Goal: Use online tool/utility: Utilize a website feature to perform a specific function

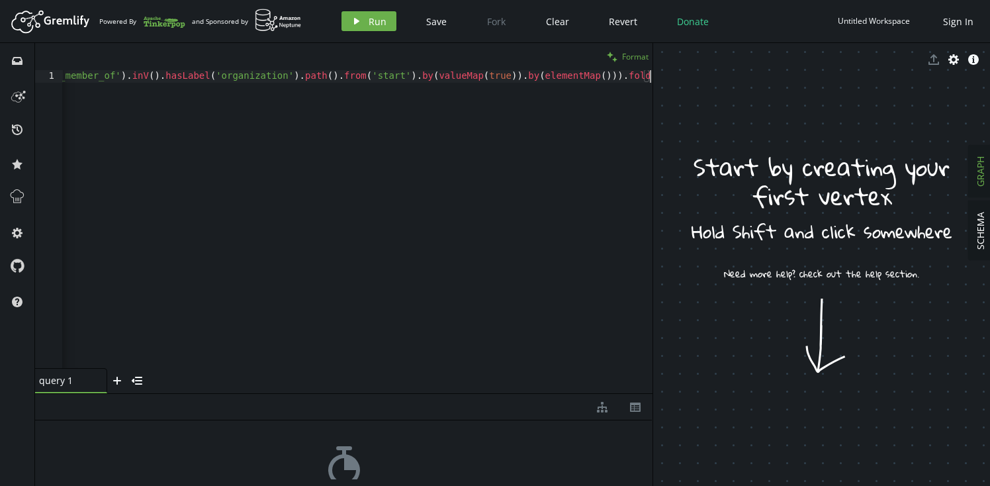
scroll to position [0, 4765]
click at [639, 59] on span "Format" at bounding box center [635, 56] width 26 height 11
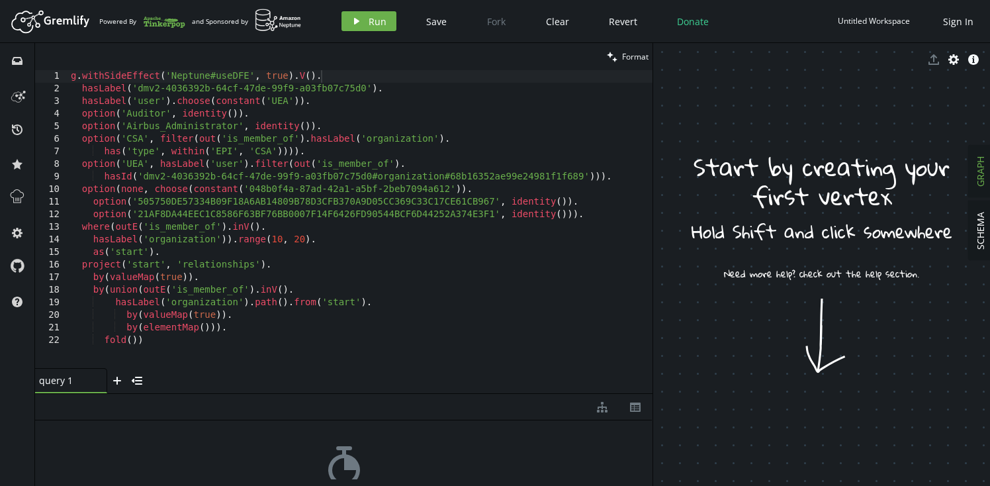
click at [352, 210] on div "g . withSideEffect ( 'Neptune#useDFE' , true ) . V ( ) . hasLabel ( 'dmv2-40363…" at bounding box center [360, 231] width 584 height 323
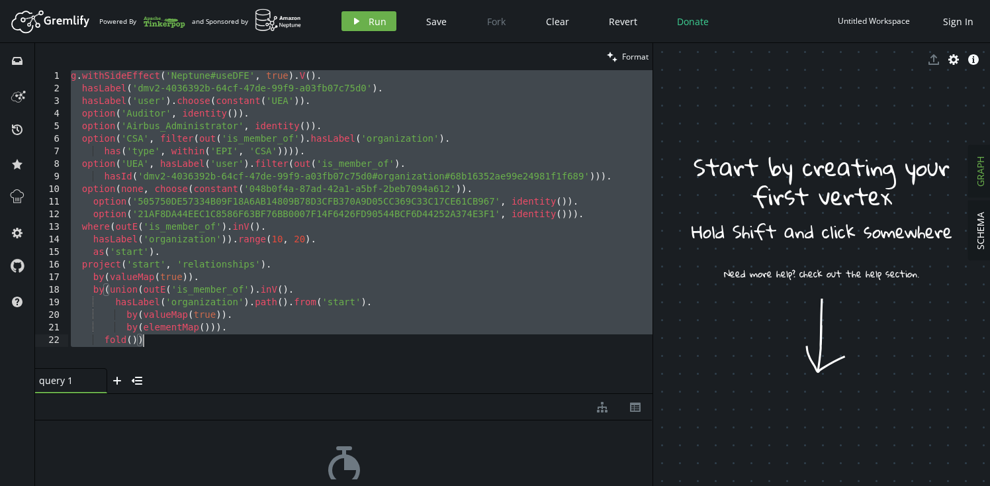
click at [337, 165] on div "g . withSideEffect ( 'Neptune#useDFE' , true ) . V ( ) . hasLabel ( 'dmv2-40363…" at bounding box center [360, 231] width 584 height 323
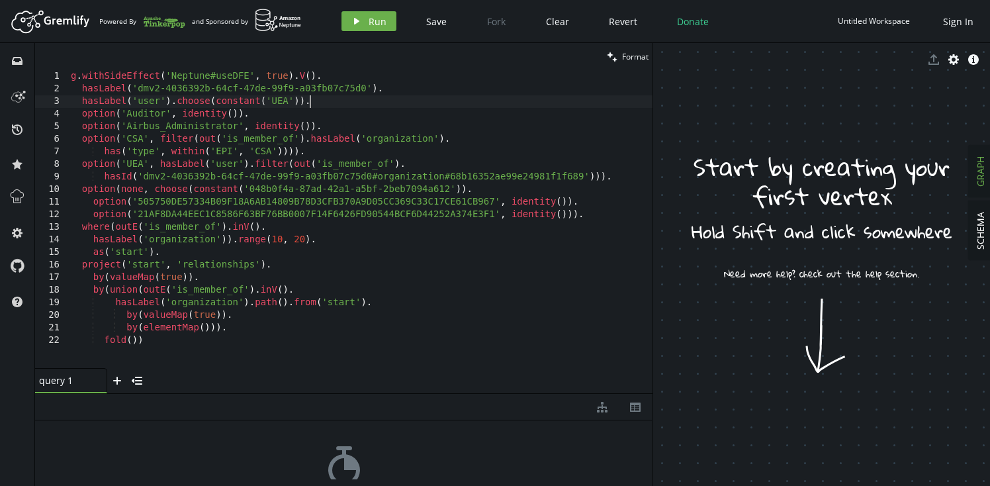
click at [384, 103] on div "g . withSideEffect ( 'Neptune#useDFE' , true ) . V ( ) . hasLabel ( 'dmv2-40363…" at bounding box center [360, 231] width 584 height 323
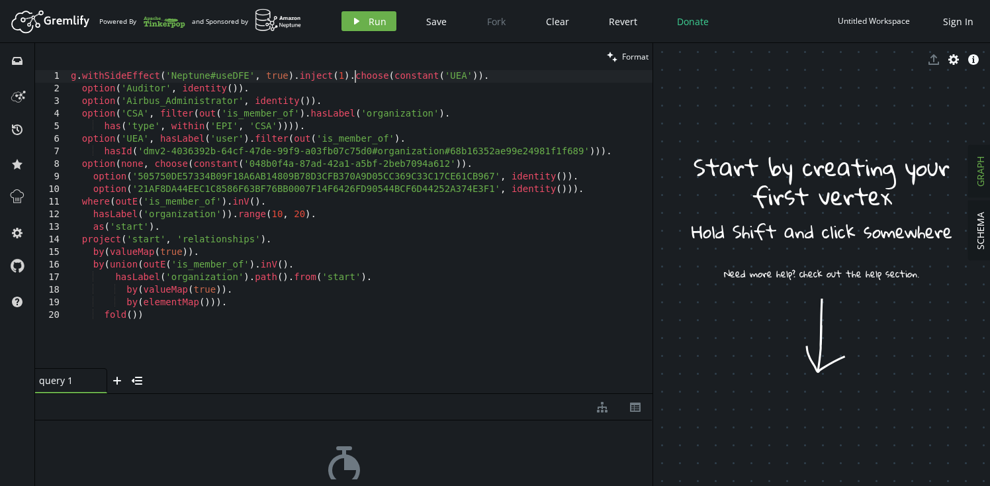
scroll to position [0, 1]
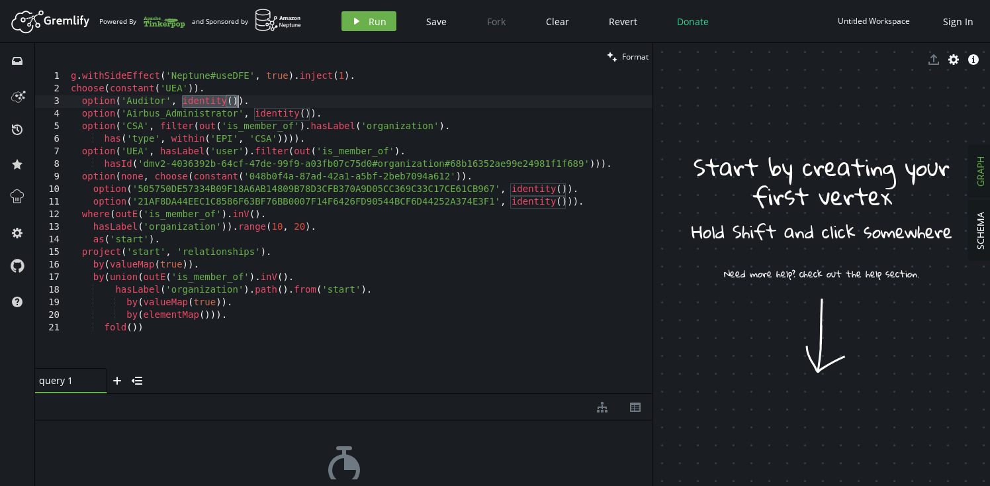
paste textarea "hasLabel('user')."
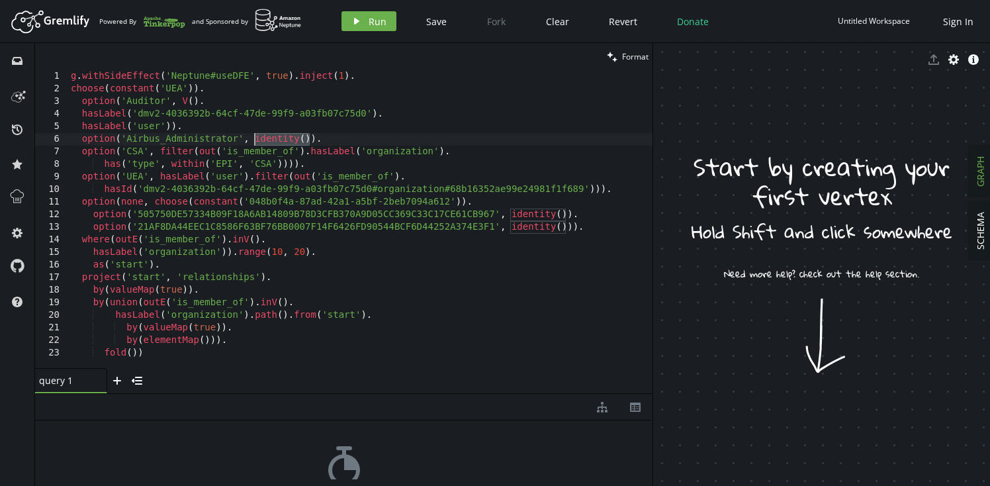
paste textarea "hasLabel('user')."
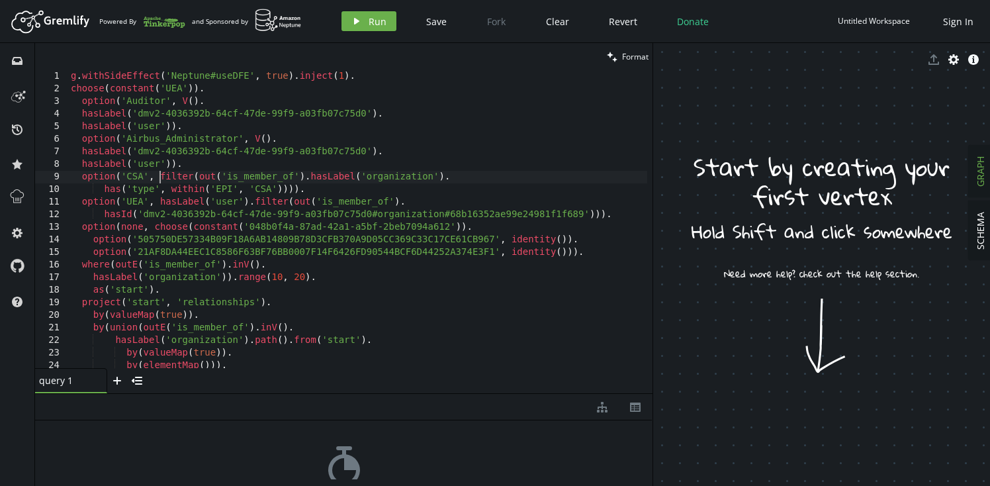
paste textarea "hasLabel('user')."
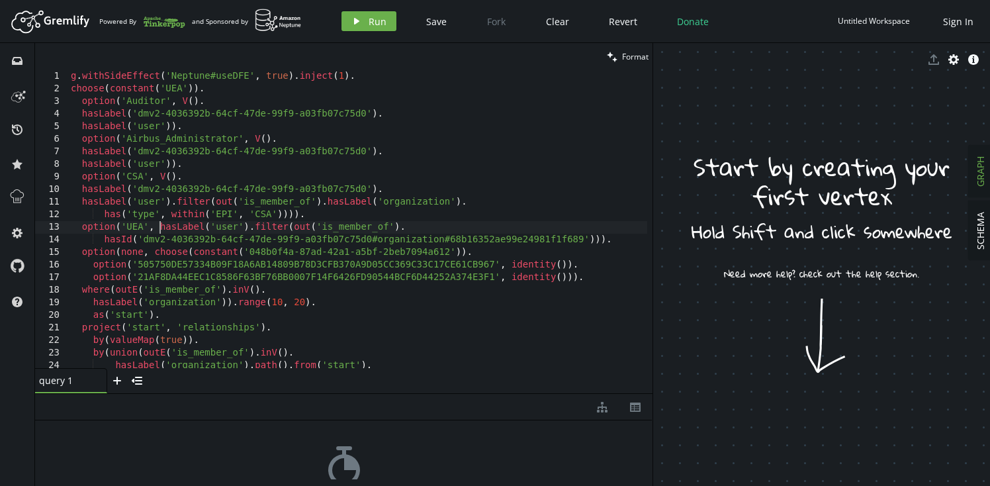
paste textarea "hasLabel('user')."
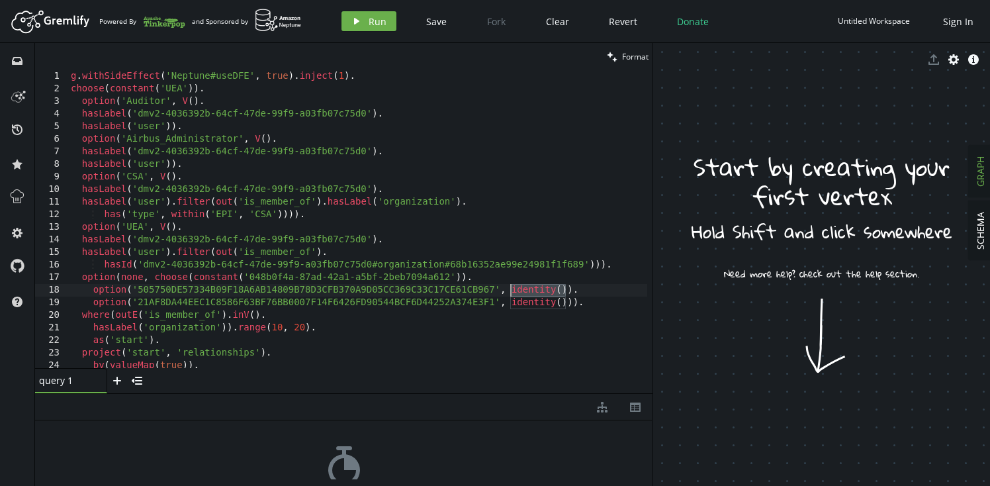
paste textarea "hasLabel('user')."
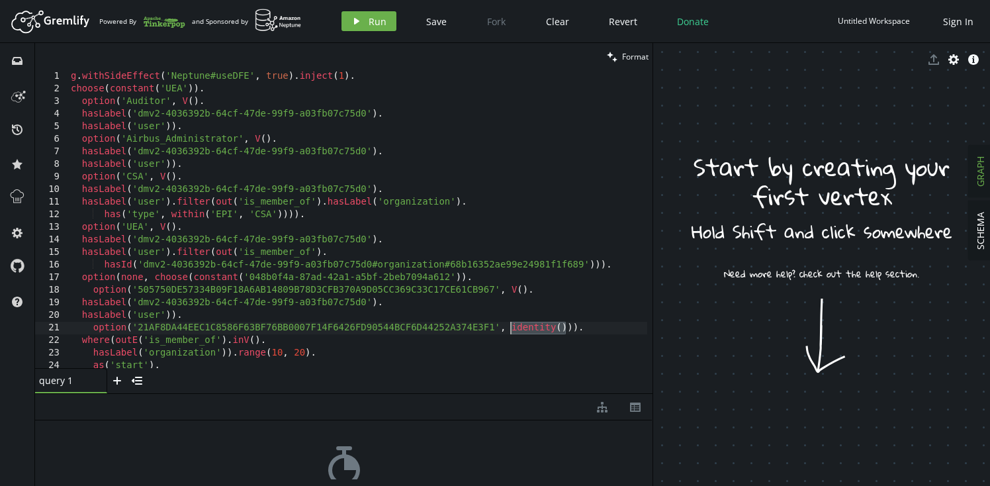
paste textarea "hasLabel('user')."
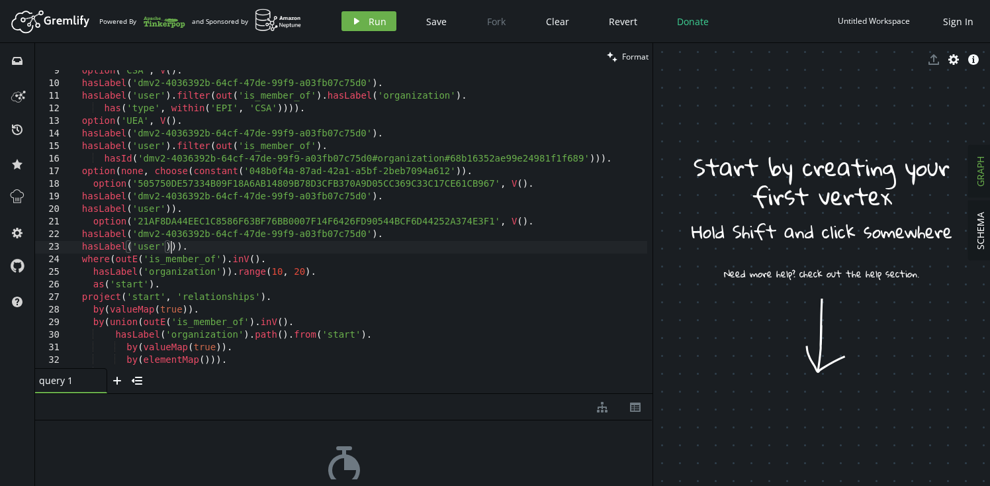
scroll to position [117, 0]
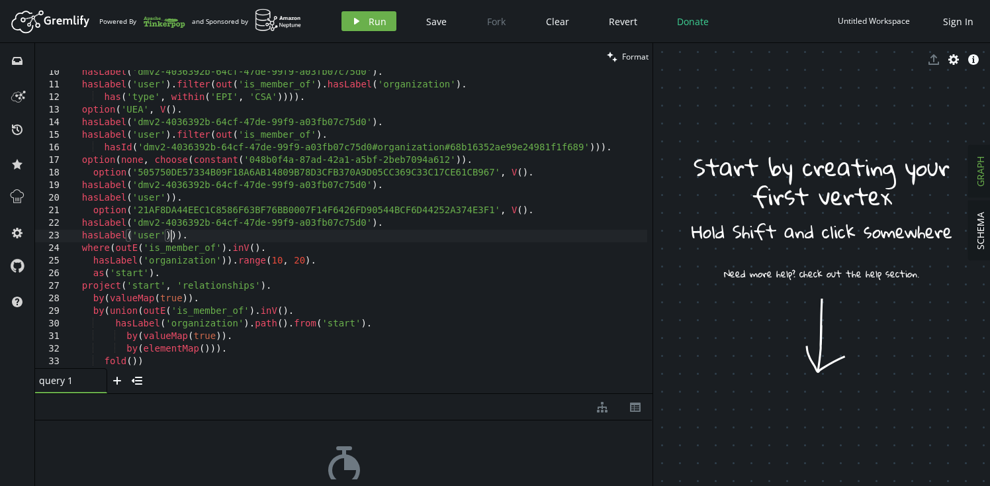
click at [339, 103] on div "hasLabel ( 'dmv2-4036392b-64cf-47de-99f9-a03fb07c75d0' ) . hasLabel ( 'user' ) …" at bounding box center [357, 227] width 579 height 323
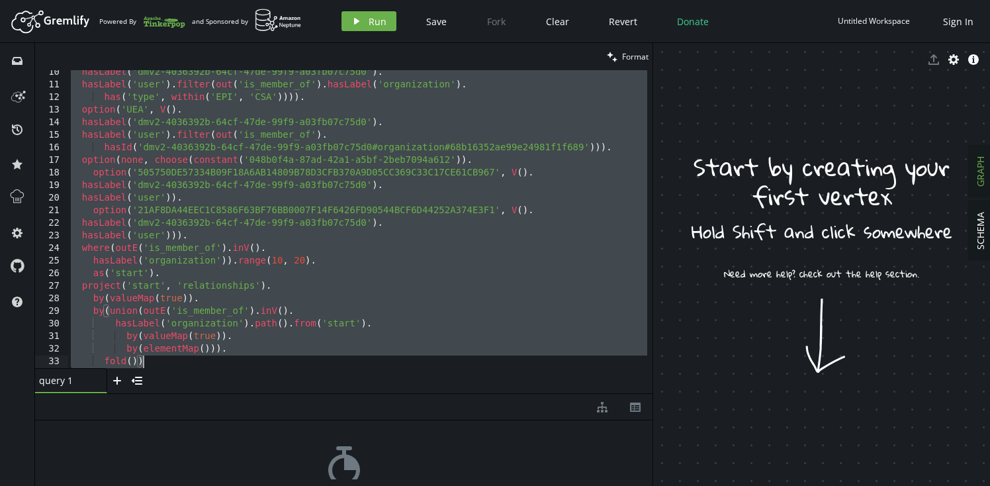
click at [383, 224] on div "hasLabel ( 'dmv2-4036392b-64cf-47de-99f9-a03fb07c75d0' ) . hasLabel ( 'user' ) …" at bounding box center [357, 227] width 579 height 323
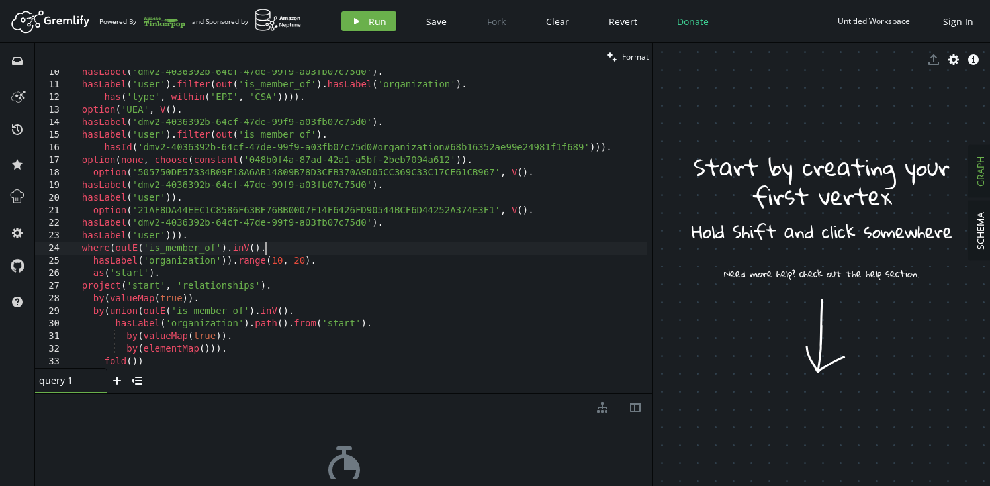
click at [336, 250] on div "hasLabel ( 'dmv2-4036392b-64cf-47de-99f9-a03fb07c75d0' ) . hasLabel ( 'user' ) …" at bounding box center [357, 227] width 579 height 323
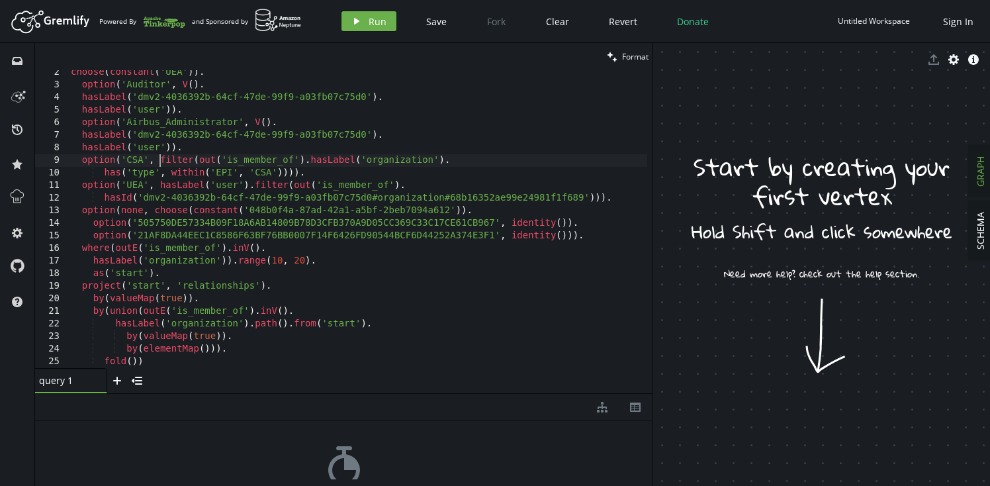
scroll to position [17, 0]
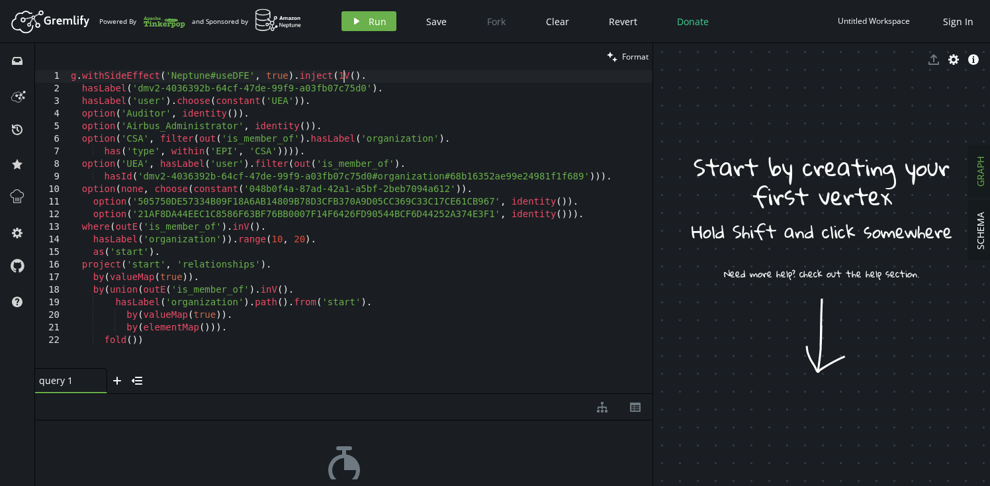
type textarea "g.withSideEffect('Neptune#useDFE', true).V()."
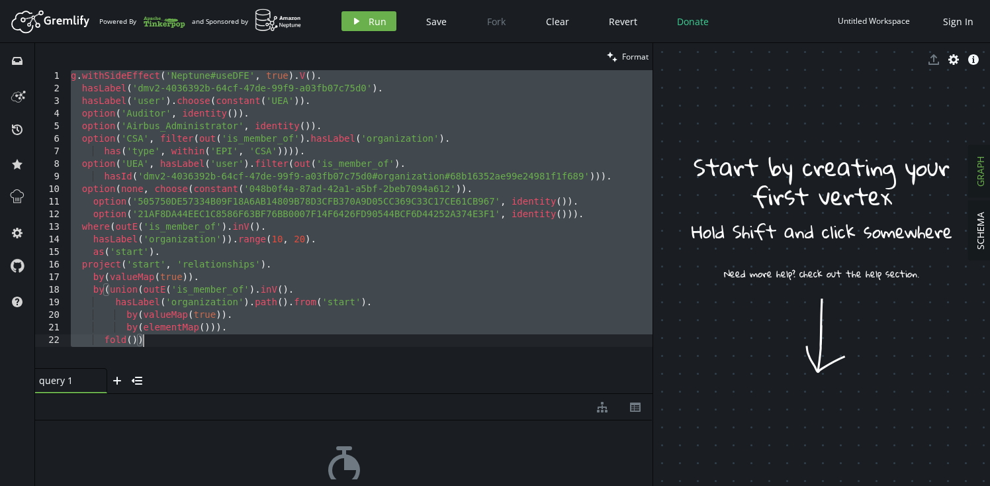
click at [336, 250] on div "g . withSideEffect ( 'Neptune#useDFE' , true ) . V ( ) . hasLabel ( 'dmv2-40363…" at bounding box center [360, 231] width 584 height 323
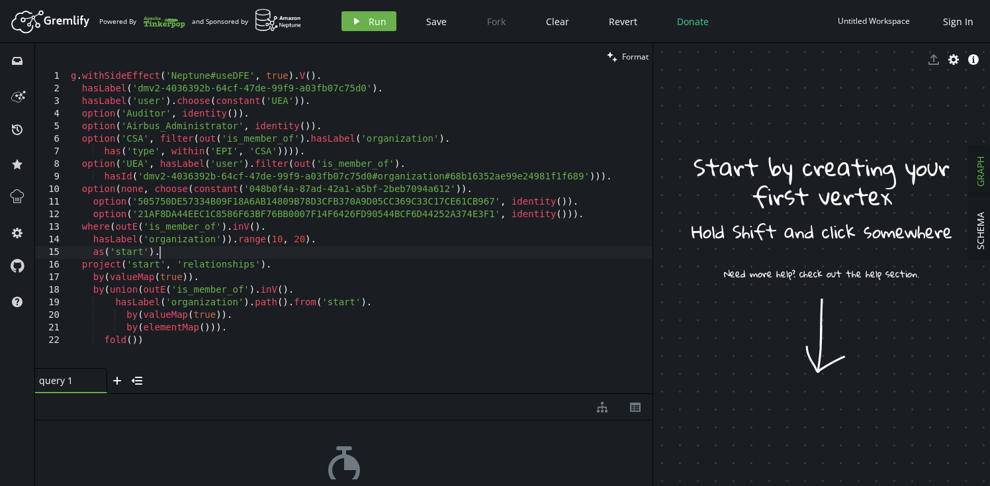
click at [172, 101] on div "g . withSideEffect ( 'Neptune#useDFE' , true ) . V ( ) . hasLabel ( 'dmv2-40363…" at bounding box center [360, 231] width 584 height 323
click at [276, 122] on div "g . withSideEffect ( 'Neptune#useDFE' , true ) . V ( ) . hasLabel ( 'dmv2-40363…" at bounding box center [360, 231] width 584 height 323
drag, startPoint x: 158, startPoint y: 167, endPoint x: 251, endPoint y: 166, distance: 92.7
click at [251, 166] on div "g . withSideEffect ( 'Neptune#useDFE' , true ) . V ( ) . hasLabel ( 'dmv2-40363…" at bounding box center [360, 231] width 584 height 323
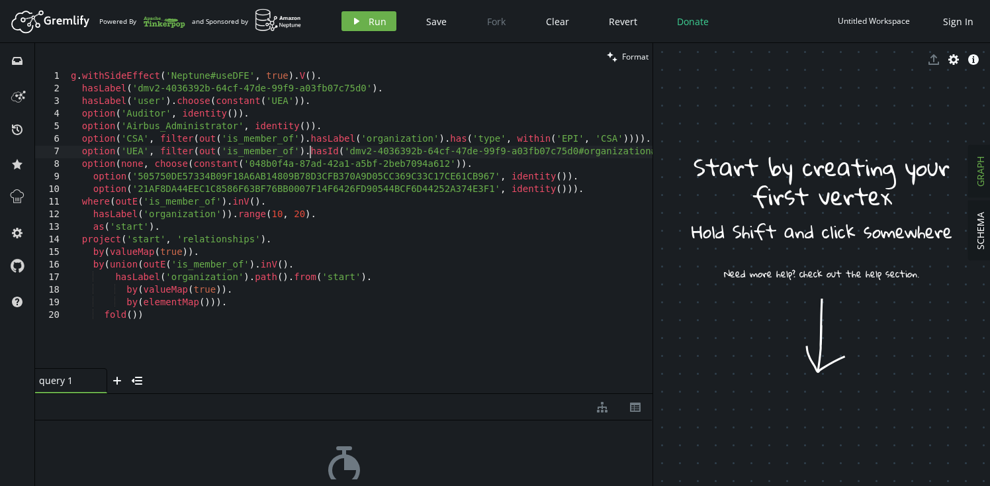
scroll to position [0, 166]
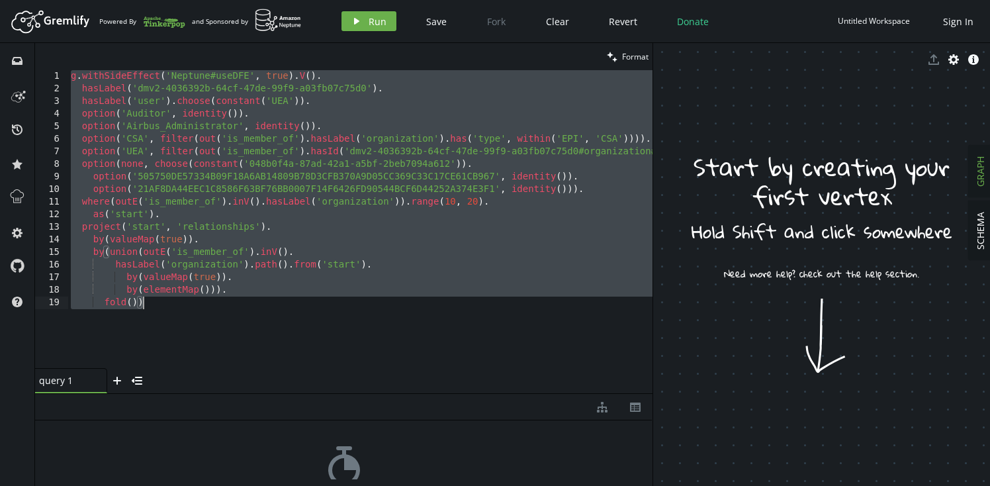
click at [414, 175] on div "g . withSideEffect ( 'Neptune#useDFE' , true ) . V ( ) . hasLabel ( 'dmv2-40363…" at bounding box center [443, 229] width 751 height 318
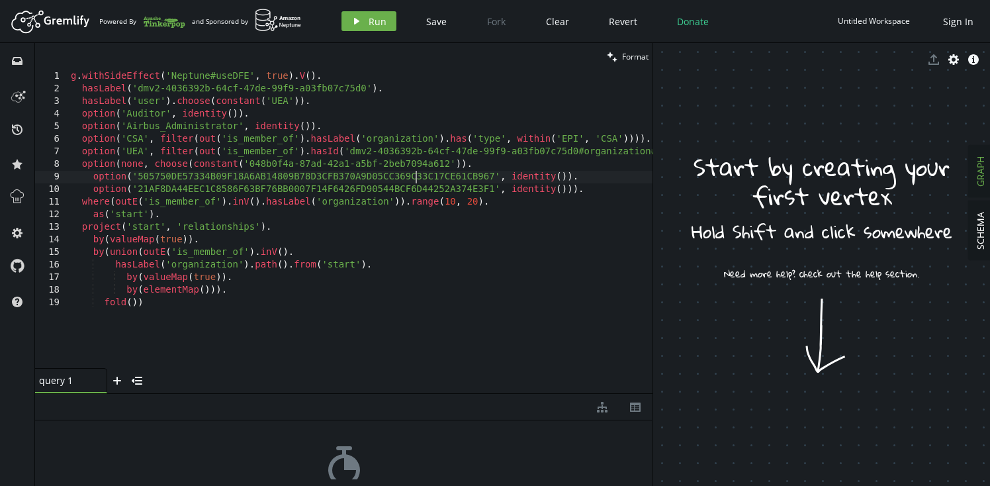
click at [132, 152] on div "g . withSideEffect ( 'Neptune#useDFE' , true ) . V ( ) . hasLabel ( 'dmv2-40363…" at bounding box center [443, 229] width 751 height 318
click at [320, 101] on div "g . withSideEffect ( 'Neptune#useDFE' , true ) . V ( ) . hasLabel ( 'dmv2-40363…" at bounding box center [443, 229] width 751 height 318
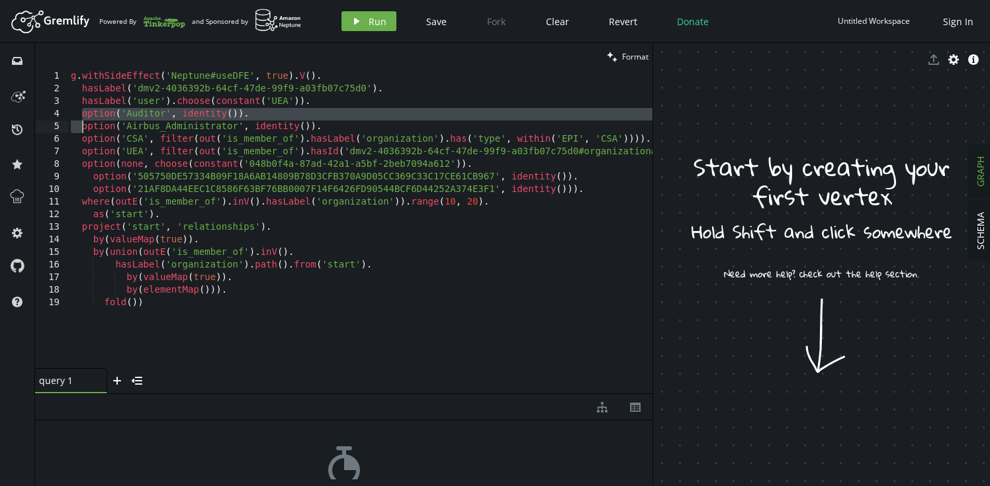
type textarea "option('Airbus_Administrator', identity()). option('CSA', filter(out('is_member…"
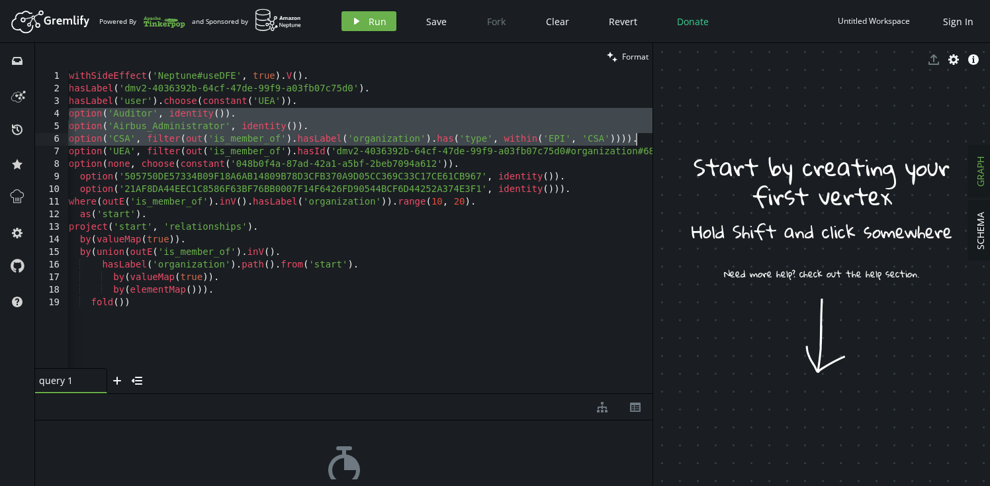
scroll to position [0, 0]
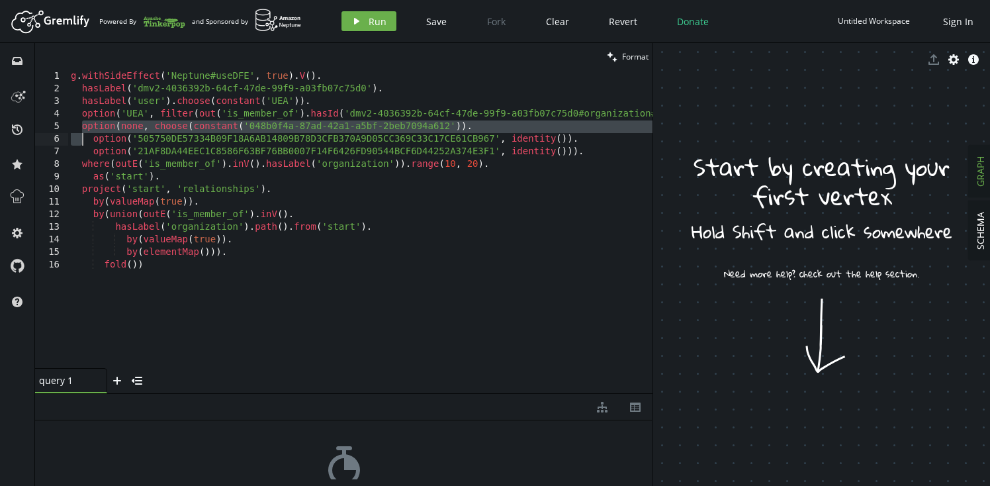
type textarea "option('505750DE57334B09F18A6AB14809B78D3CFB370A9D05CC369C33C17CE61CB967', iden…"
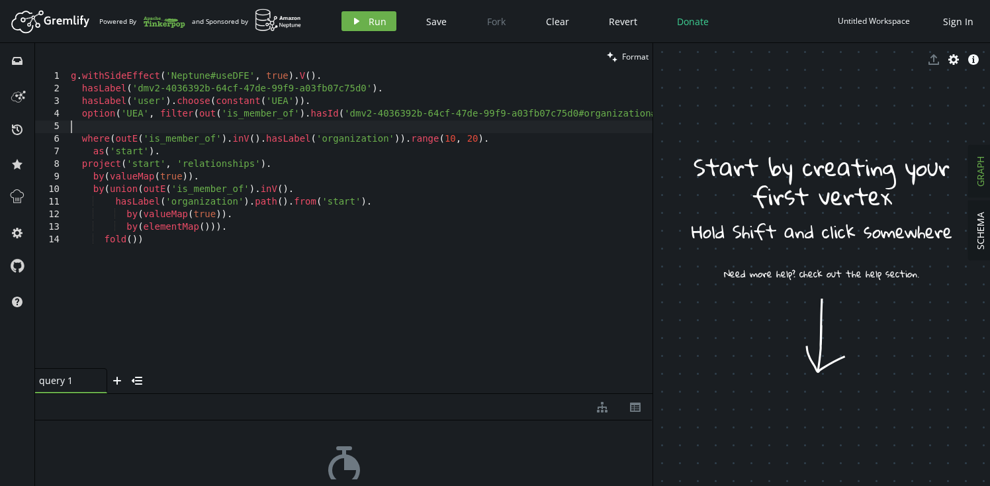
type textarea "option('UEA', filter(out('is_member_of').hasId('dmv2-4036392b-64cf-47de-99f9-a0…"
